Goal: Information Seeking & Learning: Find specific fact

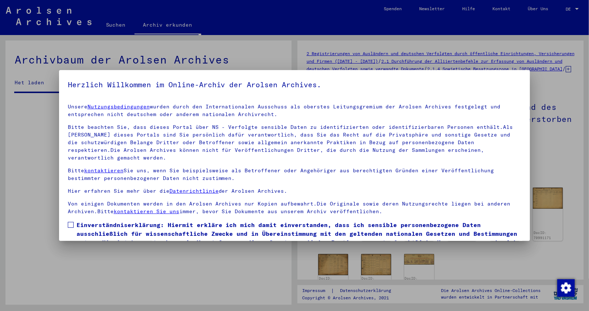
click at [77, 220] on span "Einverständniserklärung: Hiermit erkläre ich mich damit einverstanden, dass ich…" at bounding box center [299, 237] width 445 height 35
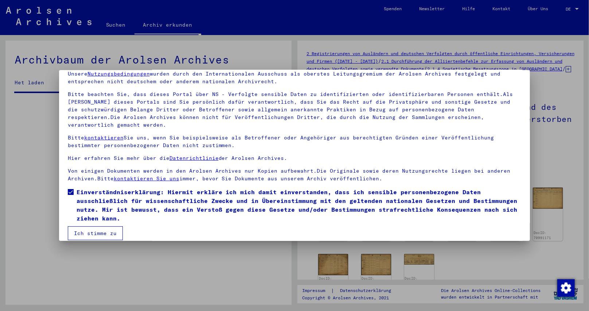
drag, startPoint x: 88, startPoint y: 223, endPoint x: 128, endPoint y: 186, distance: 54.9
click at [88, 226] on button "Ich stimme zu" at bounding box center [95, 233] width 55 height 14
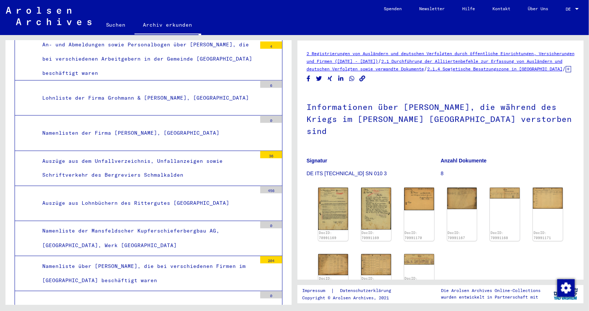
scroll to position [0, 0]
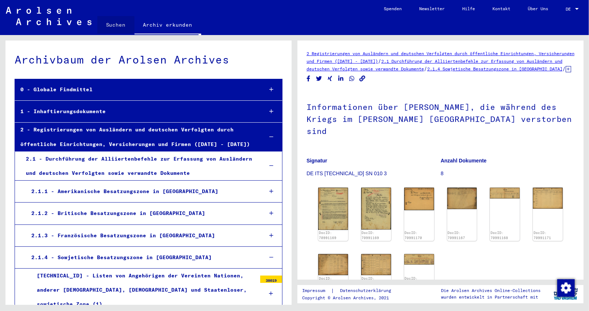
click at [112, 24] on link "Suchen" at bounding box center [115, 24] width 37 height 17
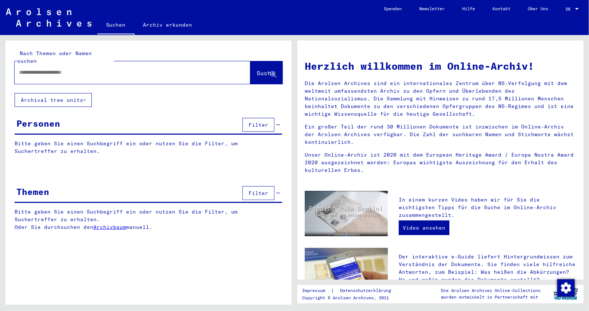
click at [100, 69] on input "text" at bounding box center [124, 73] width 210 height 8
paste input "**********"
type input "**********"
click at [256, 61] on button "Suche" at bounding box center [266, 72] width 32 height 23
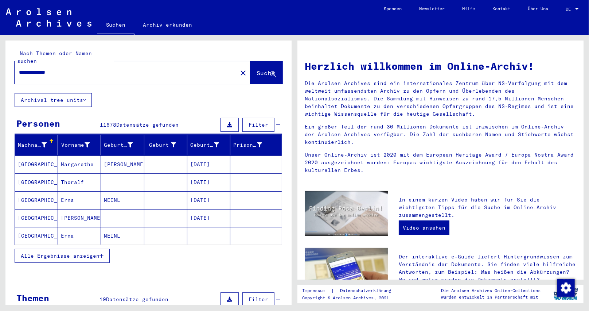
click at [249, 121] on span "Filter" at bounding box center [259, 124] width 20 height 7
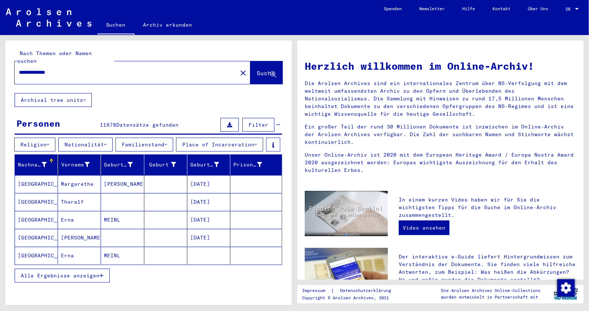
click at [106, 142] on icon at bounding box center [105, 144] width 3 height 5
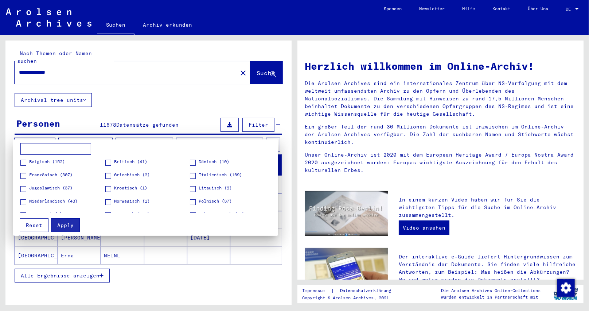
click at [194, 202] on label "Polnisch (37)" at bounding box center [211, 201] width 42 height 7
click at [66, 222] on span "Apply" at bounding box center [65, 225] width 16 height 7
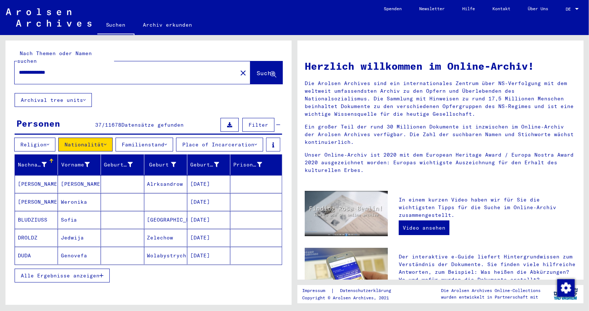
click at [103, 278] on icon "button" at bounding box center [102, 275] width 4 height 5
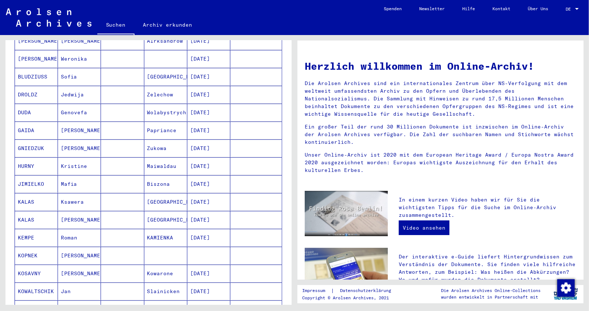
scroll to position [146, 0]
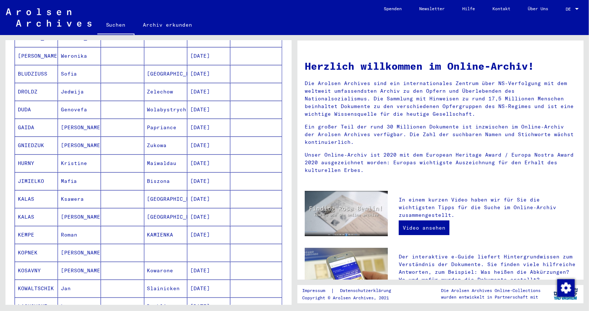
click at [24, 207] on mat-cell "KALAS" at bounding box center [36, 198] width 43 height 17
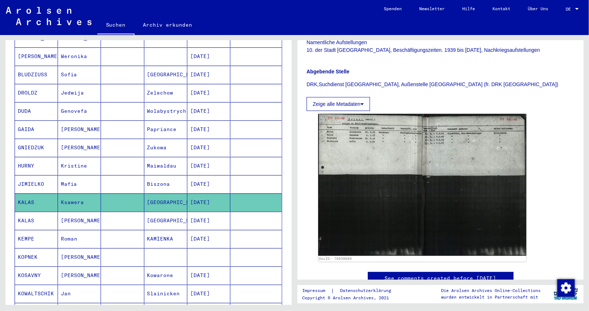
scroll to position [182, 0]
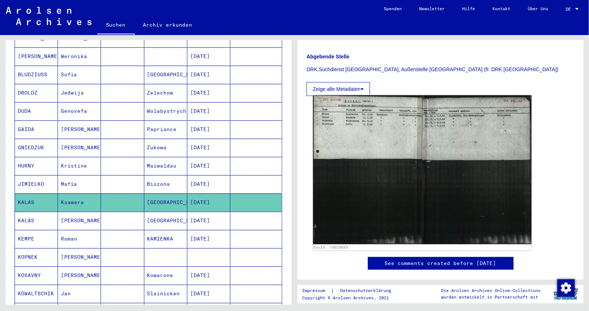
click at [405, 138] on img at bounding box center [422, 169] width 219 height 149
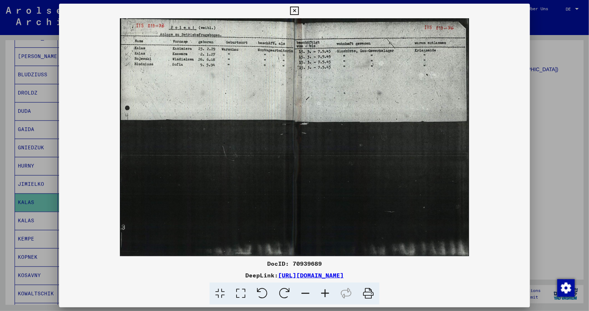
click at [326, 292] on icon at bounding box center [325, 293] width 20 height 22
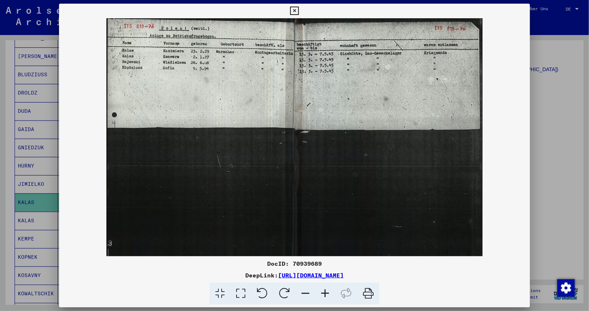
click at [326, 292] on icon at bounding box center [325, 293] width 20 height 22
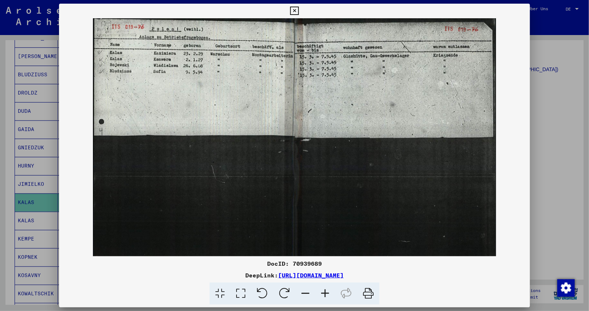
click at [326, 292] on icon at bounding box center [325, 293] width 20 height 22
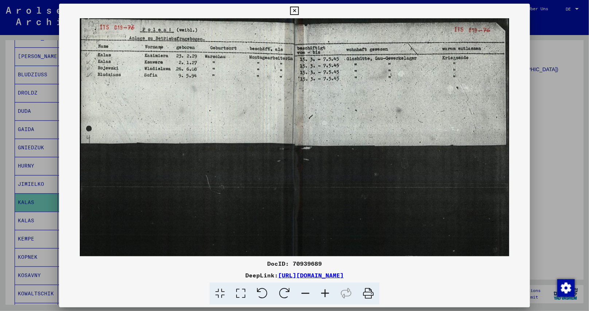
click at [326, 292] on icon at bounding box center [325, 293] width 20 height 22
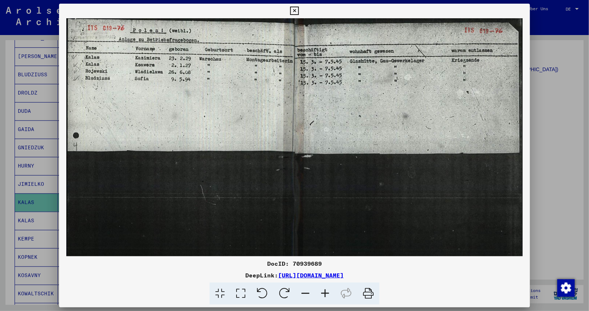
click at [325, 293] on icon at bounding box center [325, 293] width 20 height 22
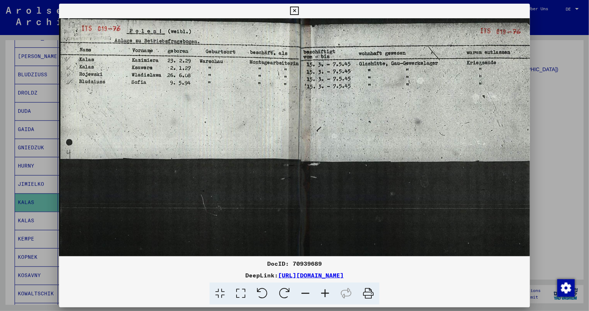
drag, startPoint x: 297, startPoint y: 9, endPoint x: 293, endPoint y: 13, distance: 5.9
click at [297, 10] on icon at bounding box center [294, 11] width 8 height 9
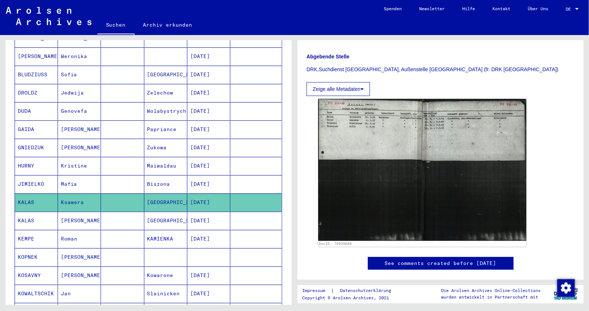
click at [202, 247] on mat-cell "[DATE]" at bounding box center [208, 239] width 43 height 18
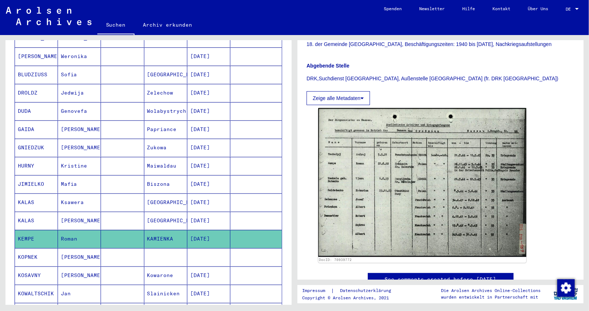
scroll to position [182, 0]
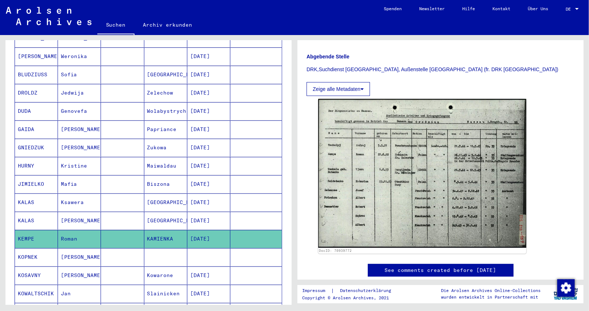
click at [434, 212] on img at bounding box center [422, 173] width 208 height 148
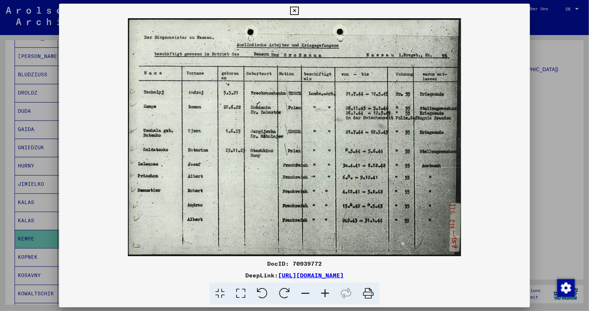
click at [295, 10] on icon at bounding box center [294, 11] width 8 height 9
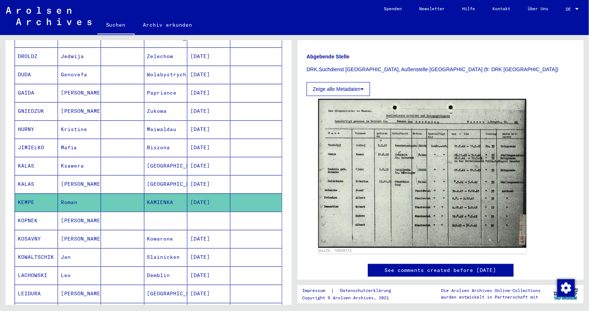
scroll to position [219, 0]
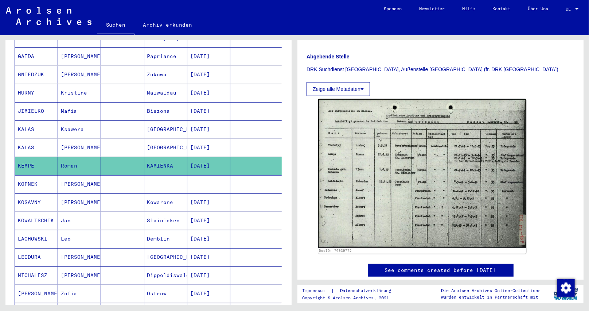
click at [212, 242] on mat-cell "[DATE]" at bounding box center [208, 239] width 43 height 18
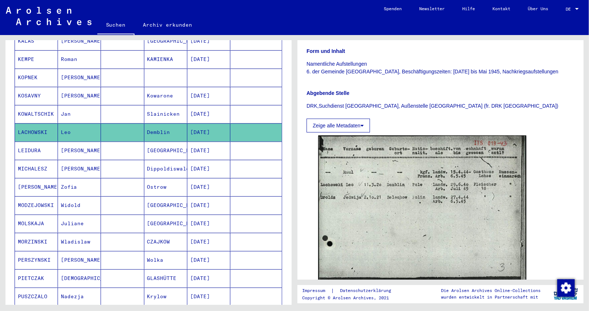
scroll to position [328, 0]
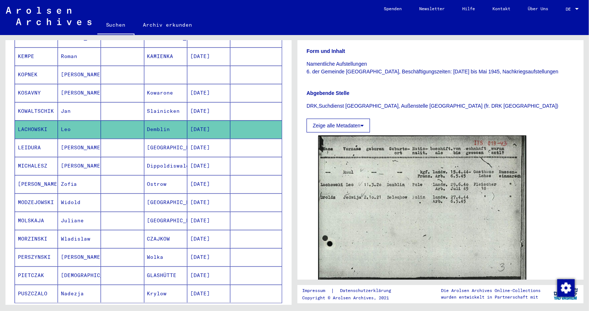
click at [201, 205] on mat-cell "[DATE]" at bounding box center [208, 202] width 43 height 18
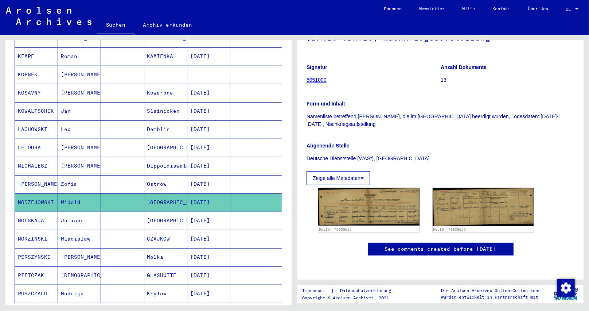
scroll to position [146, 0]
click at [358, 187] on img at bounding box center [369, 206] width 106 height 39
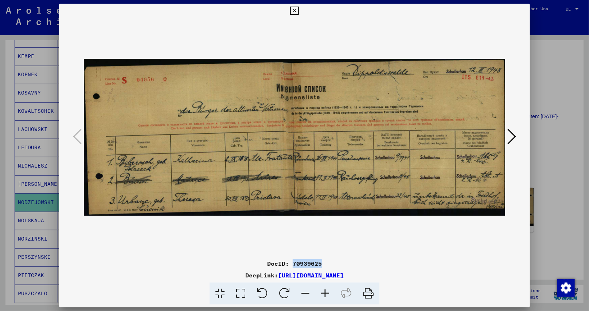
drag, startPoint x: 293, startPoint y: 259, endPoint x: 325, endPoint y: 261, distance: 31.8
click at [325, 261] on div "DocID: 70939625" at bounding box center [294, 263] width 471 height 9
copy div "70939625"
click at [508, 137] on icon at bounding box center [511, 136] width 9 height 17
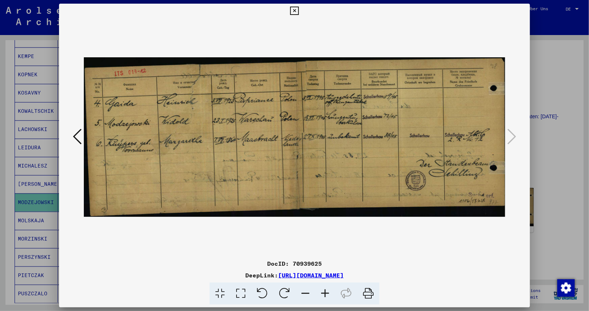
click at [325, 289] on icon at bounding box center [325, 293] width 20 height 22
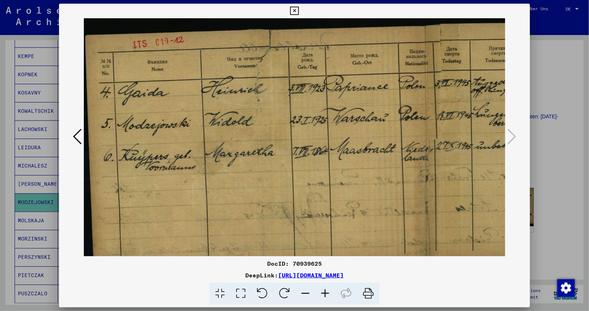
click at [325, 289] on icon at bounding box center [325, 293] width 20 height 22
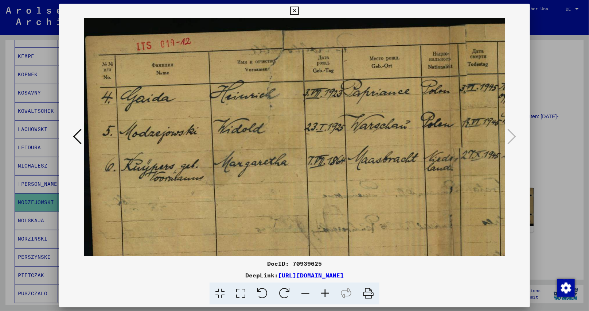
click at [325, 289] on icon at bounding box center [325, 293] width 20 height 22
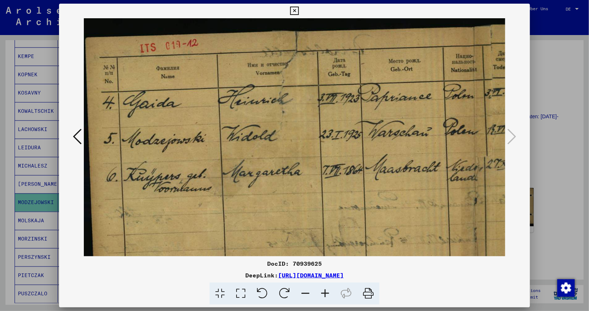
click at [276, 171] on img at bounding box center [470, 164] width 773 height 292
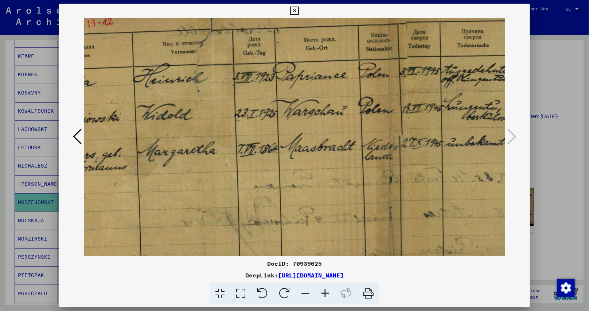
drag, startPoint x: 316, startPoint y: 206, endPoint x: 245, endPoint y: 186, distance: 74.1
click at [230, 184] on img at bounding box center [385, 143] width 773 height 292
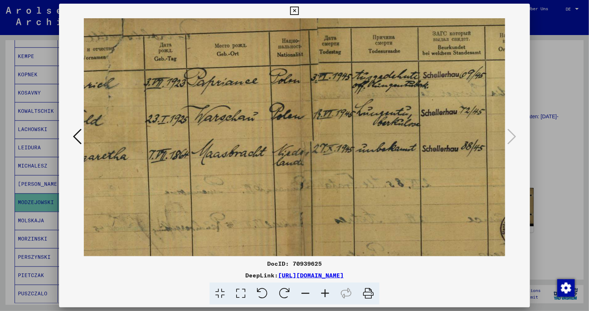
scroll to position [20, 244]
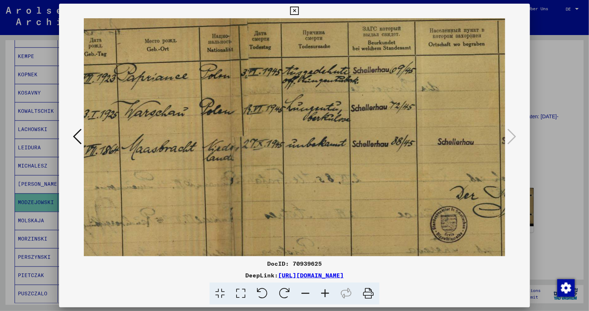
drag, startPoint x: 341, startPoint y: 169, endPoint x: 182, endPoint y: 170, distance: 159.3
click at [182, 170] on img at bounding box center [226, 144] width 773 height 292
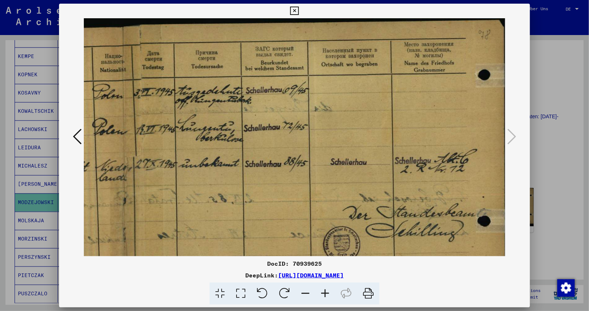
scroll to position [4, 351]
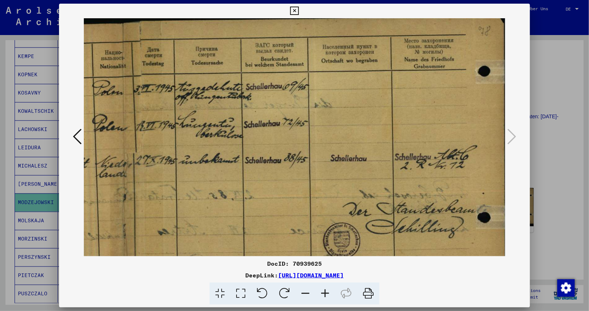
drag, startPoint x: 363, startPoint y: 168, endPoint x: 196, endPoint y: 195, distance: 169.1
click at [196, 195] on img at bounding box center [119, 161] width 773 height 292
click at [75, 134] on icon at bounding box center [77, 136] width 9 height 17
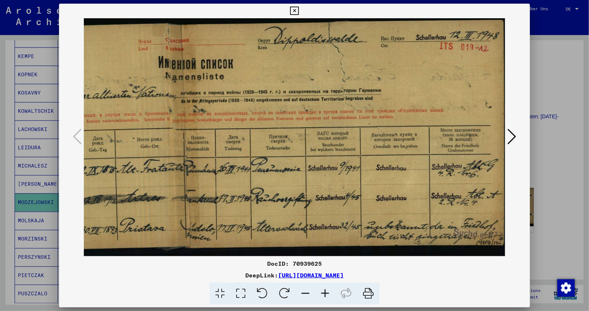
drag, startPoint x: 275, startPoint y: 161, endPoint x: 271, endPoint y: 177, distance: 15.8
click at [271, 177] on img at bounding box center [185, 137] width 639 height 238
click at [292, 13] on icon at bounding box center [294, 11] width 8 height 9
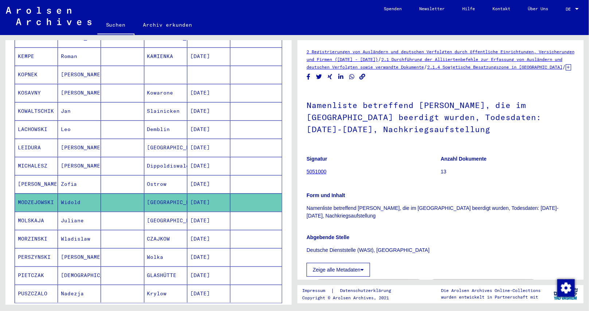
scroll to position [0, 0]
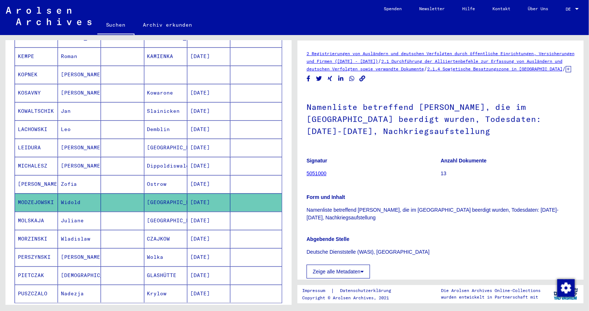
click at [566, 72] on icon at bounding box center [568, 69] width 5 height 6
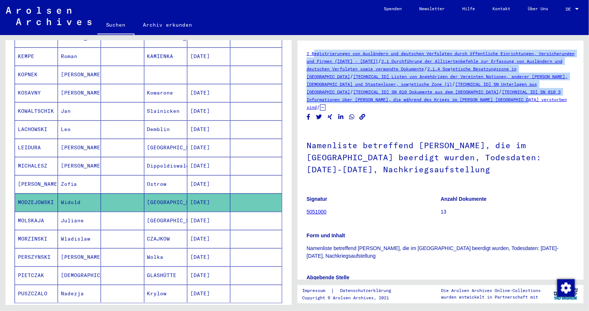
drag, startPoint x: 559, startPoint y: 102, endPoint x: 312, endPoint y: 52, distance: 252.3
click at [312, 52] on div "2 Registrierungen von Ausländern und deutschen Verfolgten durch öffentliche Ein…" at bounding box center [441, 80] width 268 height 61
copy div "Registrierungen von Ausländern und deutschen Verfolgten durch öffentliche Einri…"
drag, startPoint x: 506, startPoint y: 171, endPoint x: 304, endPoint y: 147, distance: 202.6
click at [304, 147] on yv-its-full-details "2 Registrierungen von Ausländern und deutschen Verfolgten durch öffentliche Ein…" at bounding box center [440, 226] width 286 height 352
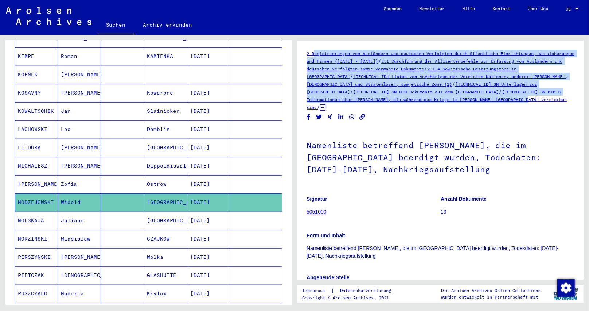
copy h1 "Namenliste betreffend [PERSON_NAME], die im [GEOGRAPHIC_DATA] beerdigt wurden, …"
